Goal: Task Accomplishment & Management: Use online tool/utility

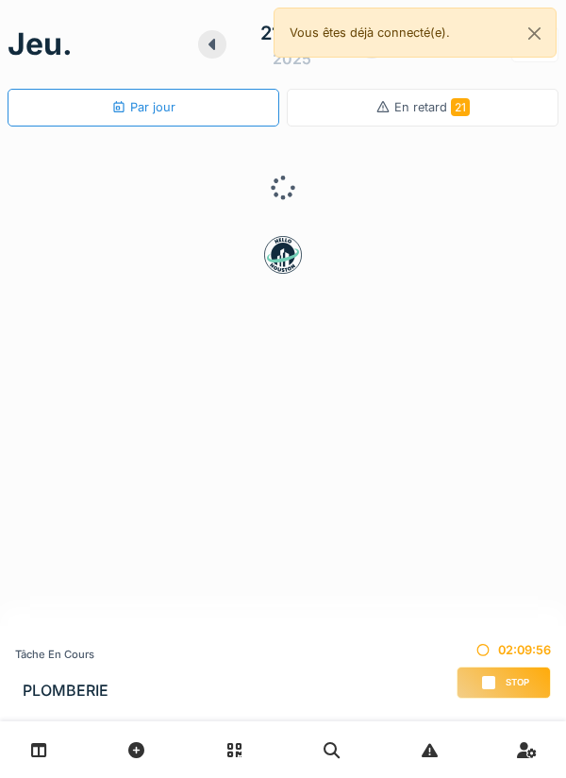
click at [499, 672] on div "Stop" at bounding box center [504, 683] width 94 height 32
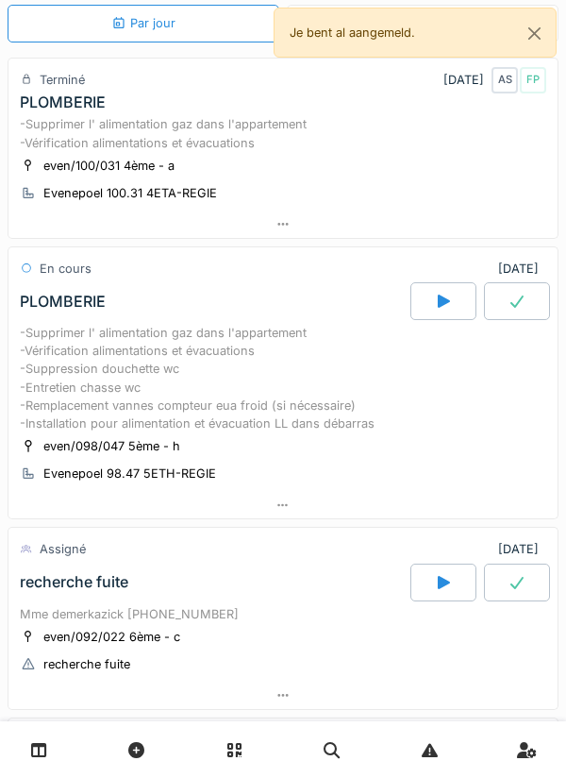
scroll to position [95, 0]
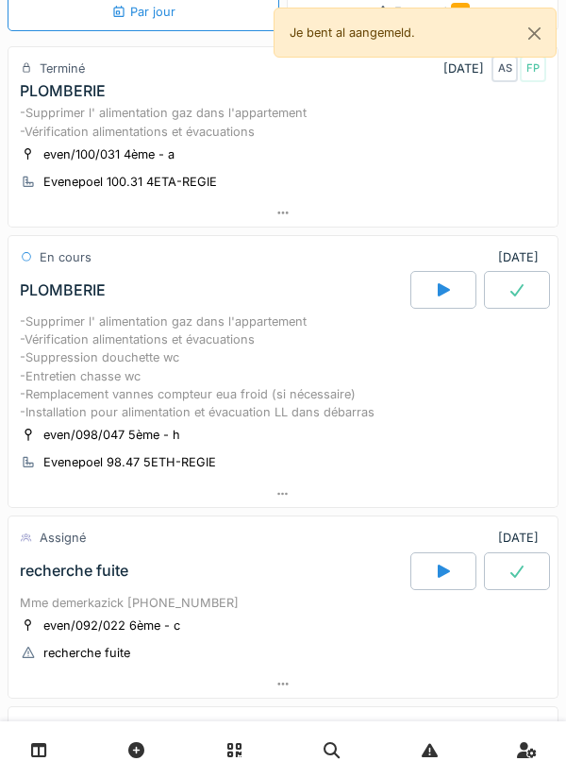
click at [394, 413] on div "-Supprimer l' alimentation gaz dans l'appartement -Vérification alimentations e…" at bounding box center [283, 367] width 527 height 109
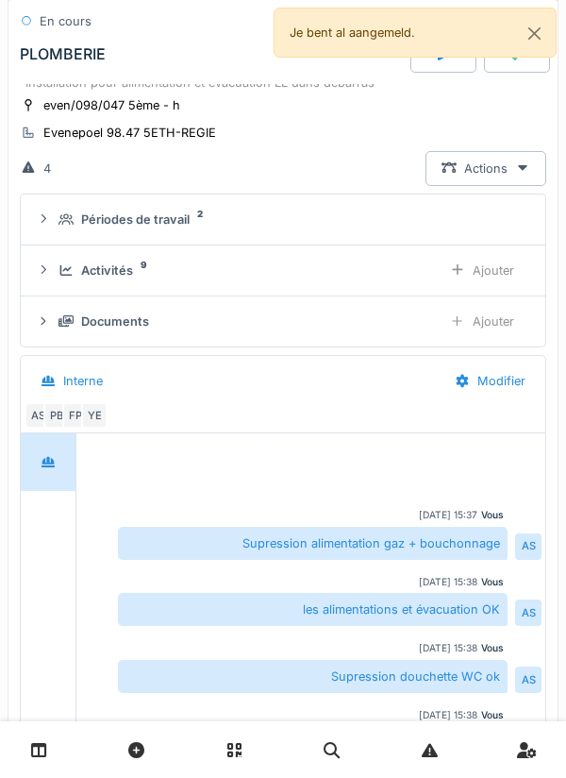
scroll to position [438, 0]
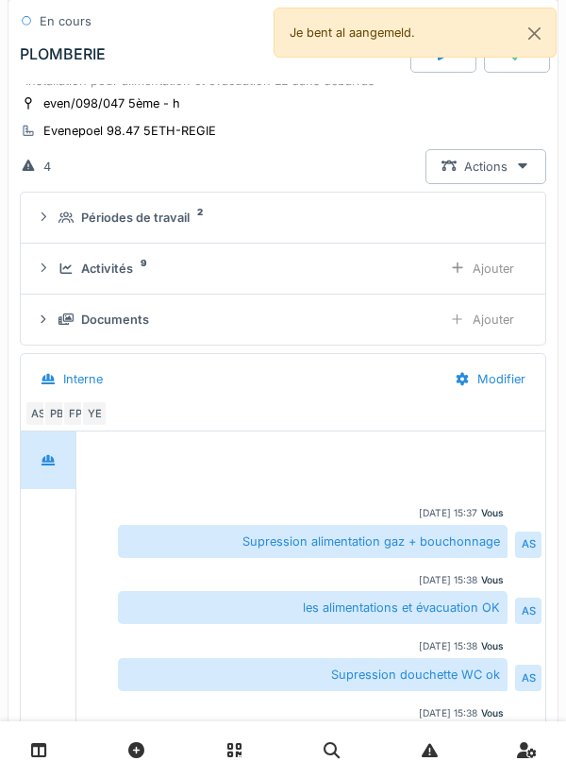
click at [509, 286] on div "Ajouter" at bounding box center [482, 268] width 96 height 35
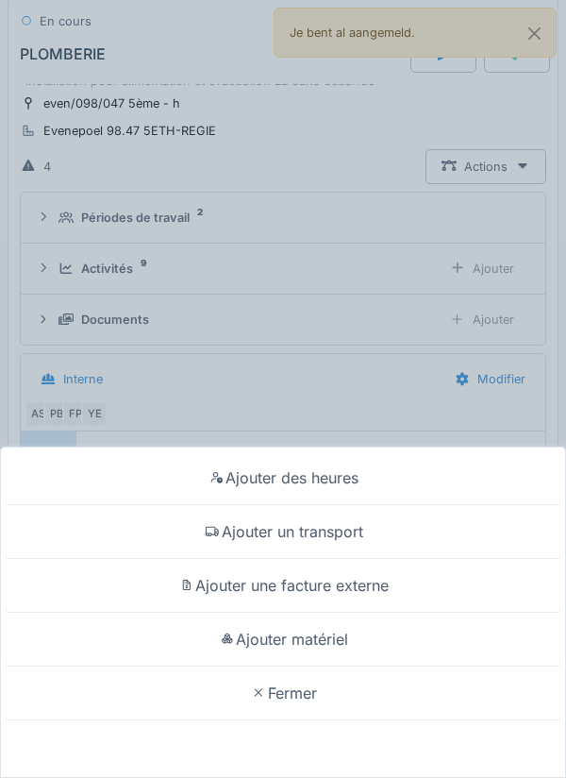
click at [373, 635] on div "Ajouter matériel" at bounding box center [283, 640] width 557 height 54
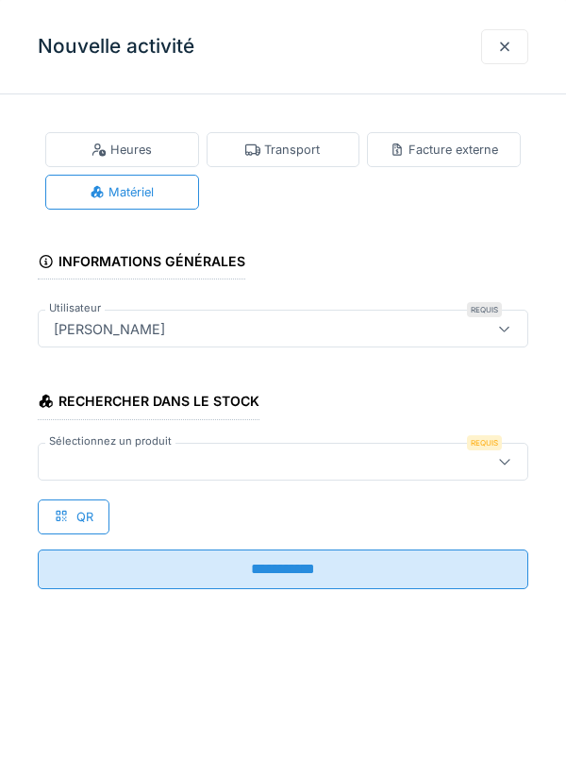
click at [351, 489] on div "Rechercher dans le stock Sélectionnez un produit Requis QR" at bounding box center [283, 452] width 491 height 161
click at [438, 464] on div at bounding box center [252, 461] width 412 height 21
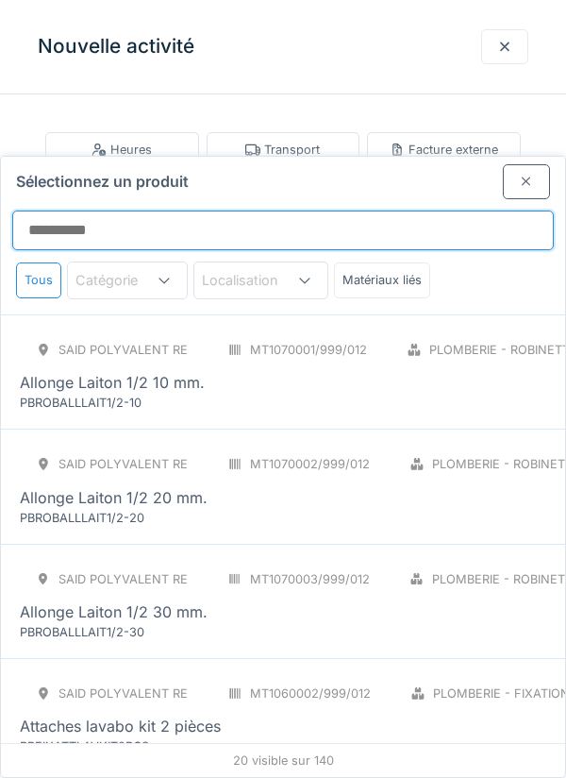
click at [454, 211] on input "Sélectionnez un produit" at bounding box center [283, 231] width 542 height 40
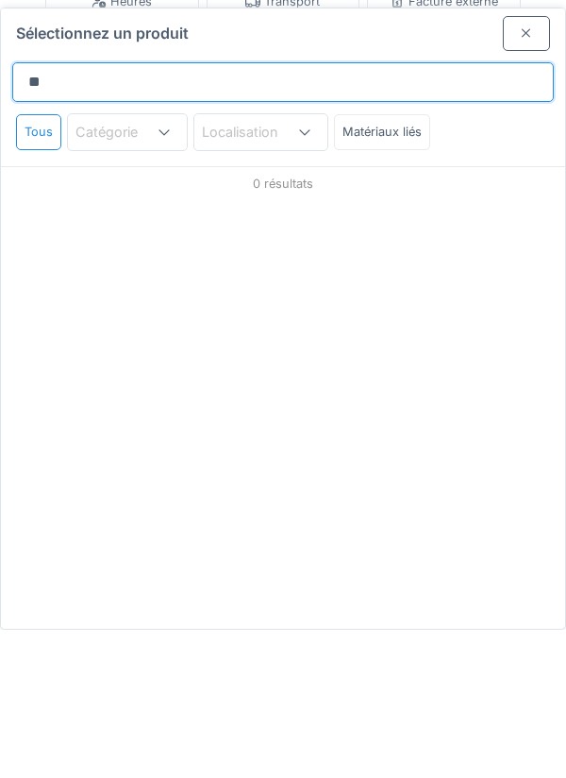
type input "*"
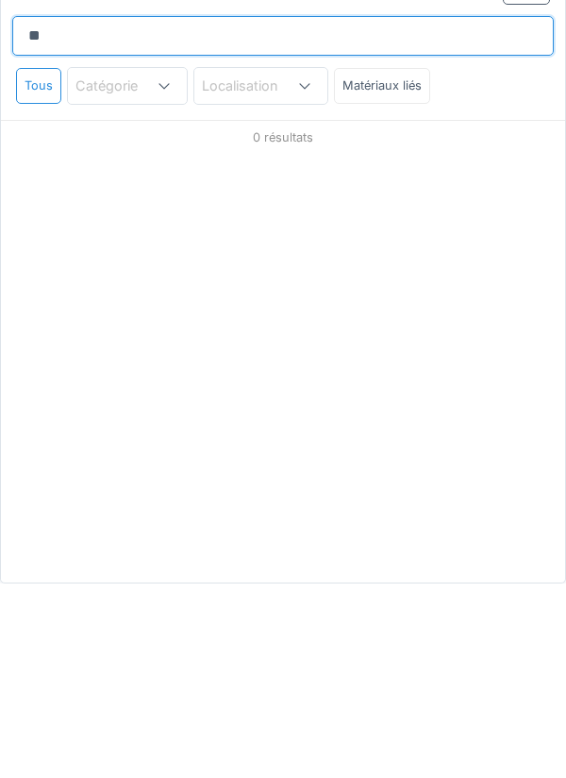
type input "*"
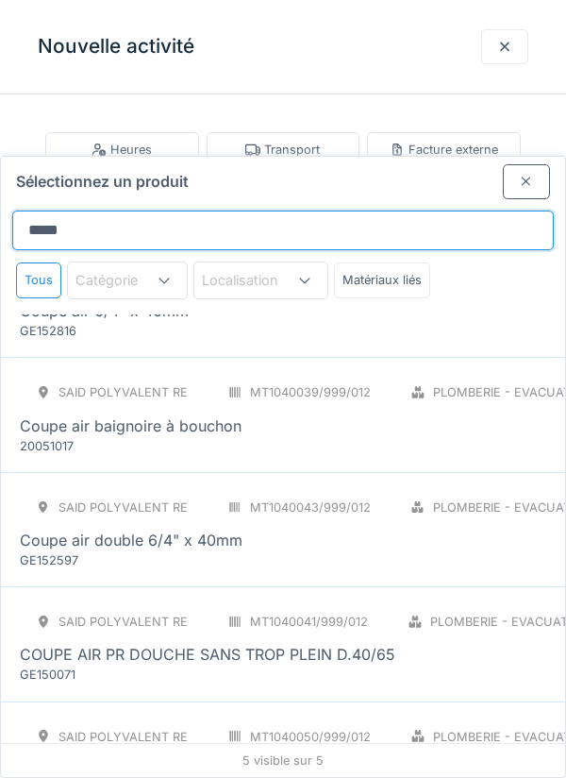
scroll to position [0, 0]
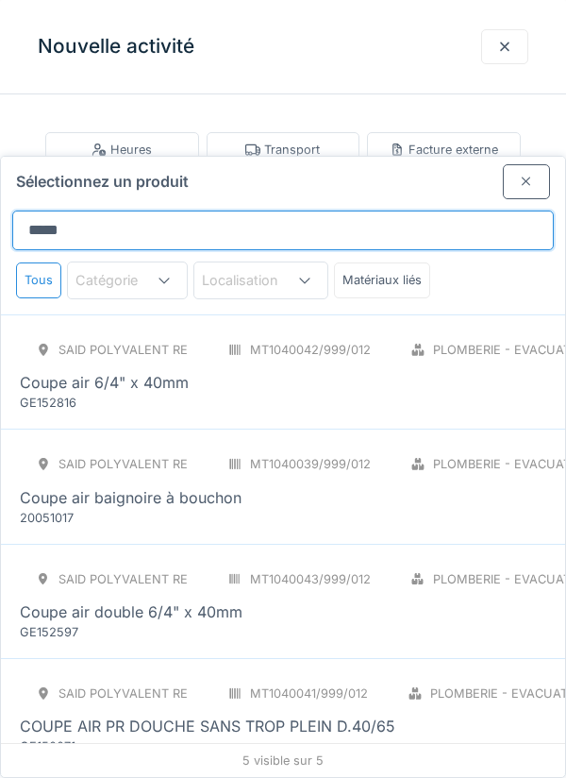
click at [99, 211] on input "*****" at bounding box center [283, 231] width 542 height 40
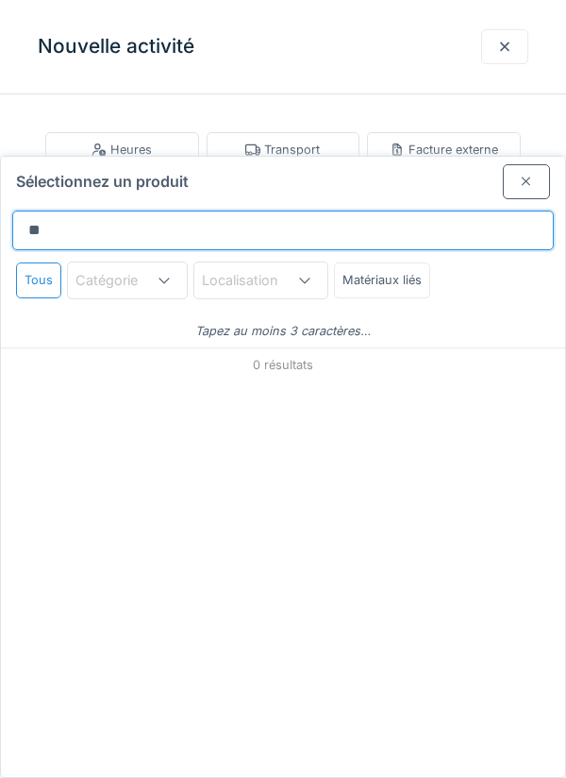
type input "*"
type input "***"
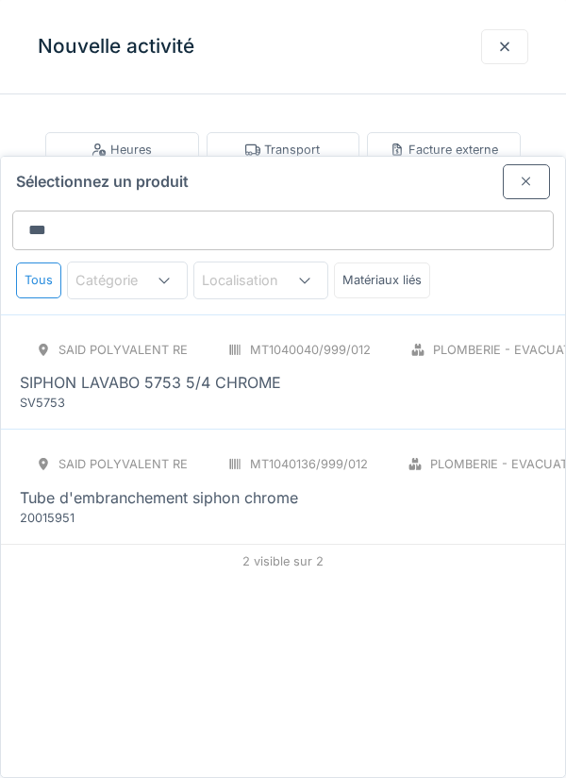
click at [508, 47] on div at bounding box center [505, 47] width 15 height 18
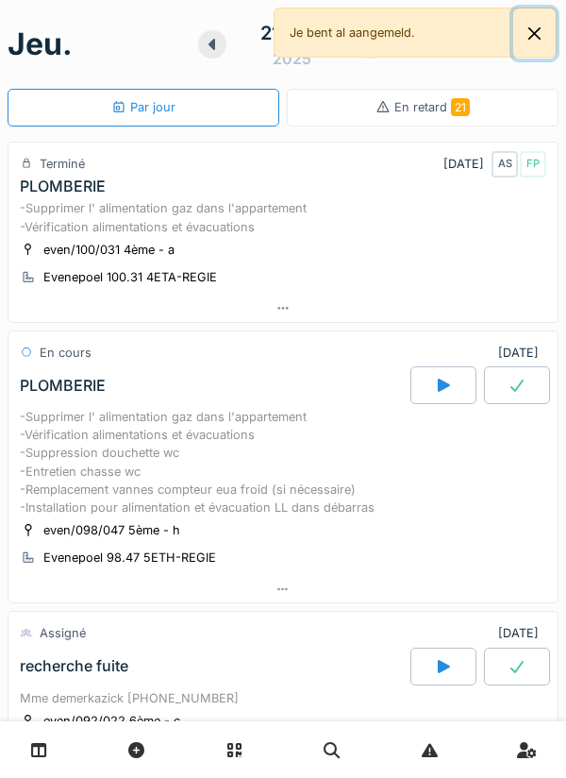
click at [529, 38] on button "Close" at bounding box center [535, 33] width 42 height 50
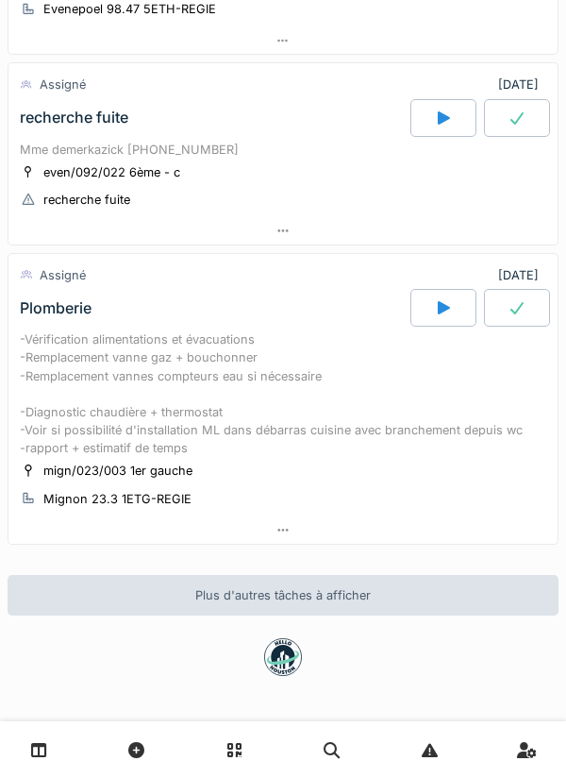
scroll to position [550, 0]
click at [420, 137] on div at bounding box center [444, 118] width 66 height 38
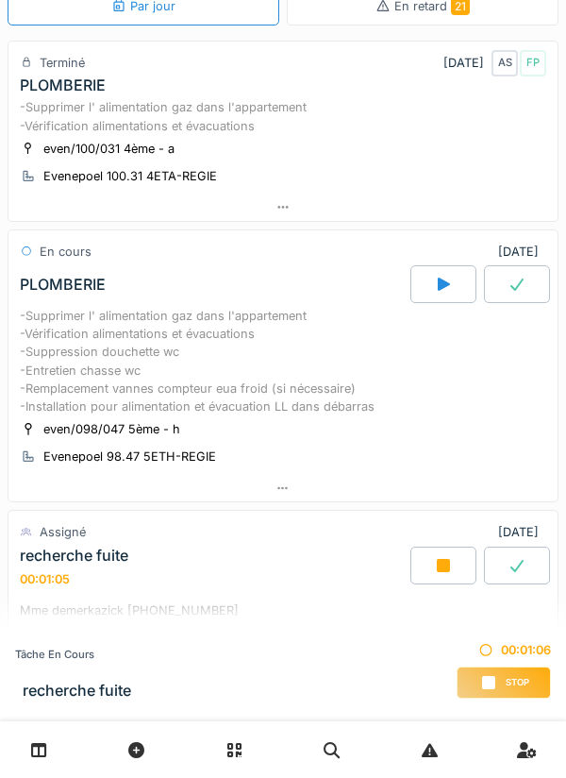
scroll to position [0, 0]
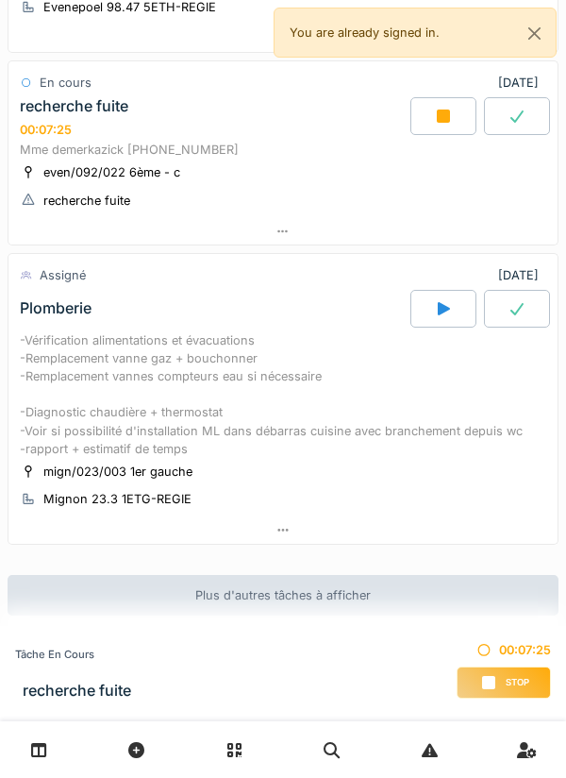
scroll to position [587, 0]
